Goal: Navigation & Orientation: Find specific page/section

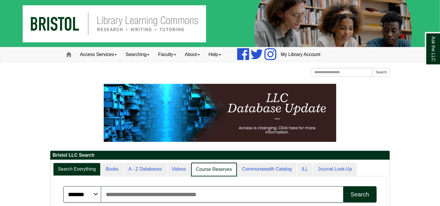
scroll to position [3, 3]
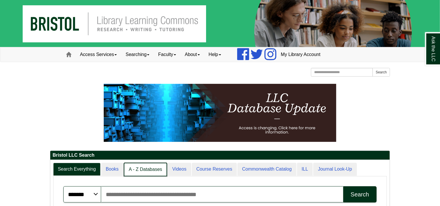
click at [155, 172] on link "A - Z Databases" at bounding box center [145, 170] width 43 height 14
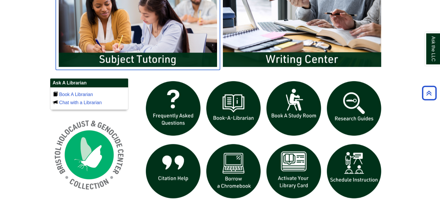
click at [177, 54] on img "slideshow" at bounding box center [138, 26] width 164 height 88
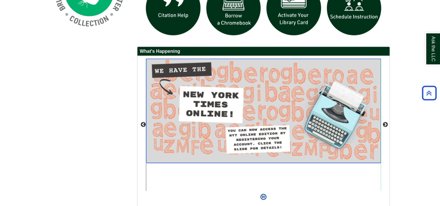
click at [345, 155] on img "slideshow" at bounding box center [263, 111] width 235 height 104
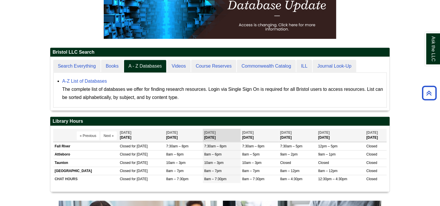
scroll to position [103, 0]
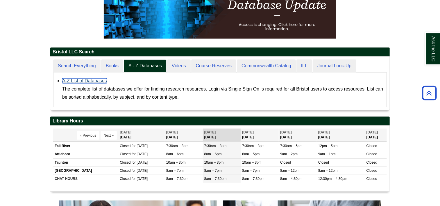
click at [95, 79] on link "A-Z List of Databases" at bounding box center [84, 80] width 45 height 5
